Goal: Find contact information: Obtain details needed to contact an individual or organization

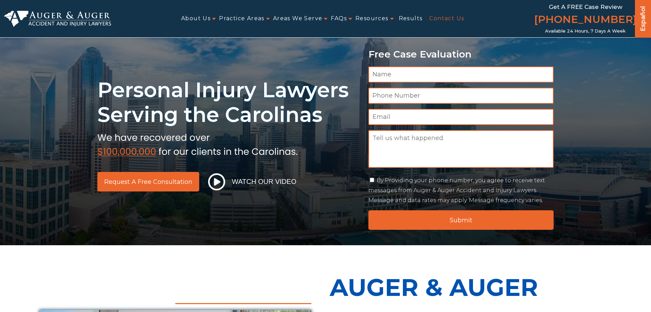
click at [448, 21] on link "Contact Us" at bounding box center [447, 18] width 35 height 15
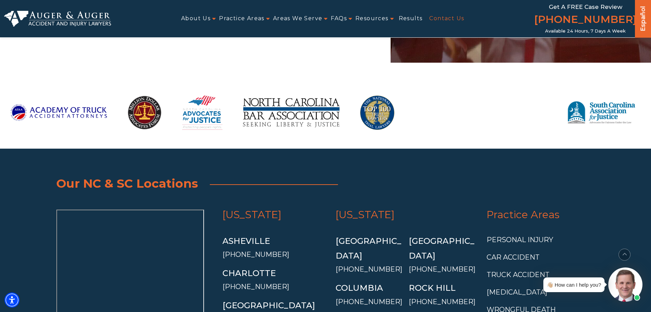
scroll to position [1322, 0]
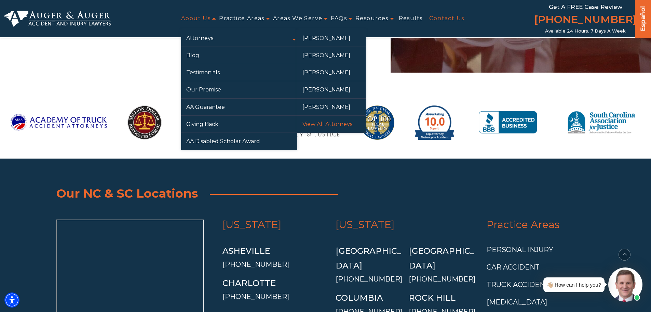
click at [322, 124] on link "View All Attorneys" at bounding box center [332, 124] width 68 height 17
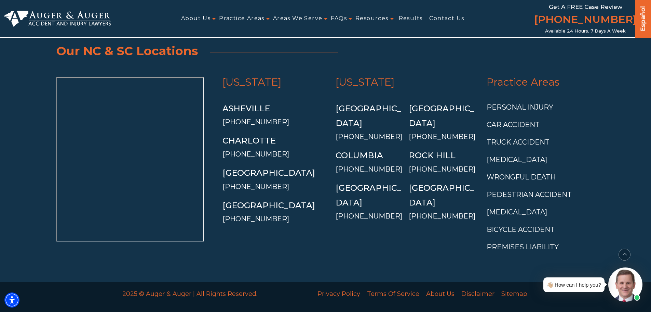
scroll to position [1702, 0]
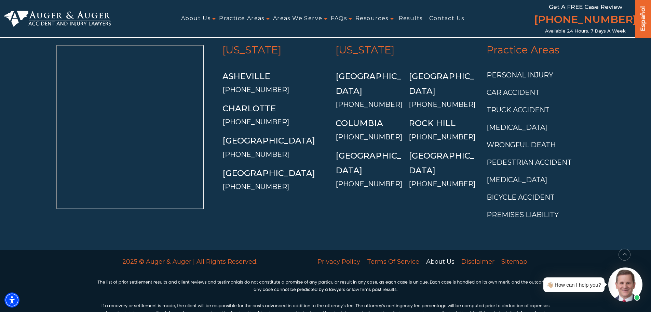
click at [439, 254] on link "About Us" at bounding box center [440, 261] width 35 height 14
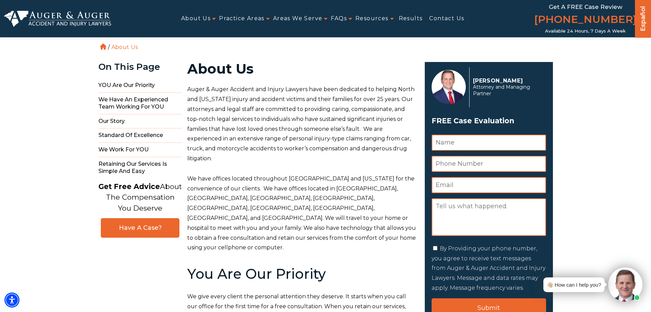
click at [585, 285] on div "👋🏼 How can I help you?" at bounding box center [574, 284] width 54 height 9
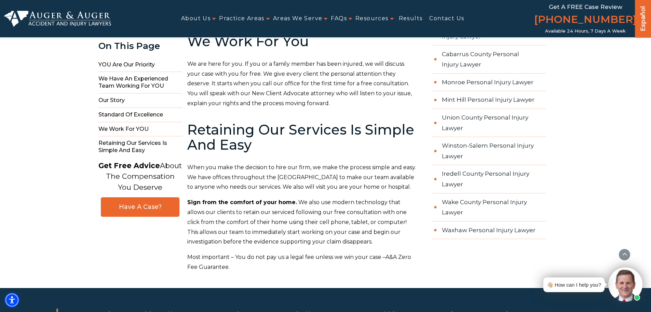
scroll to position [787, 0]
